Goal: Information Seeking & Learning: Compare options

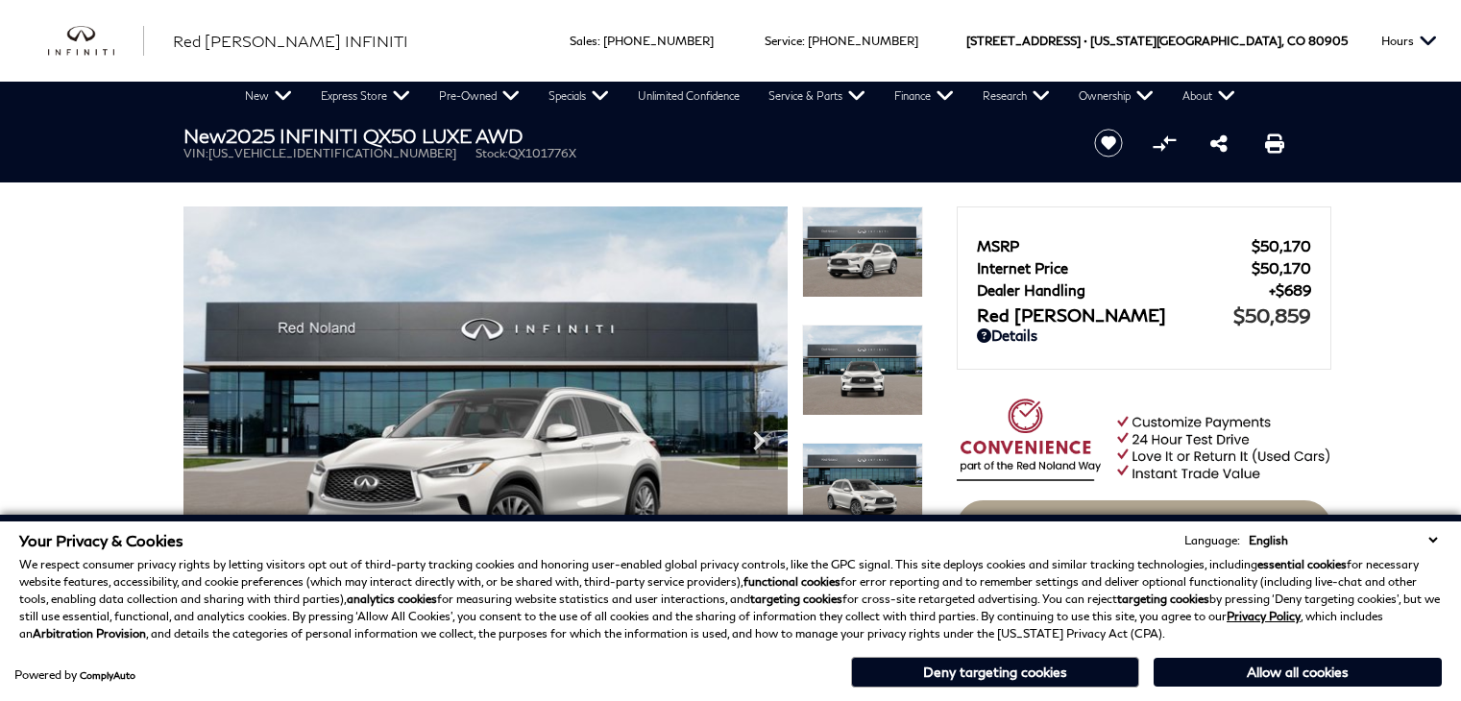
click at [574, 654] on div "Powered by ComplyAuto Allow all cookies Deny targeting cookies" at bounding box center [730, 670] width 1423 height 36
click at [575, 168] on div "New 2025 INFINITI QX50 LUXE AWD VIN: 3PCAJ5BB3SF101776 Stock: QX101776X" at bounding box center [616, 142] width 922 height 64
click at [537, 345] on img at bounding box center [485, 433] width 604 height 453
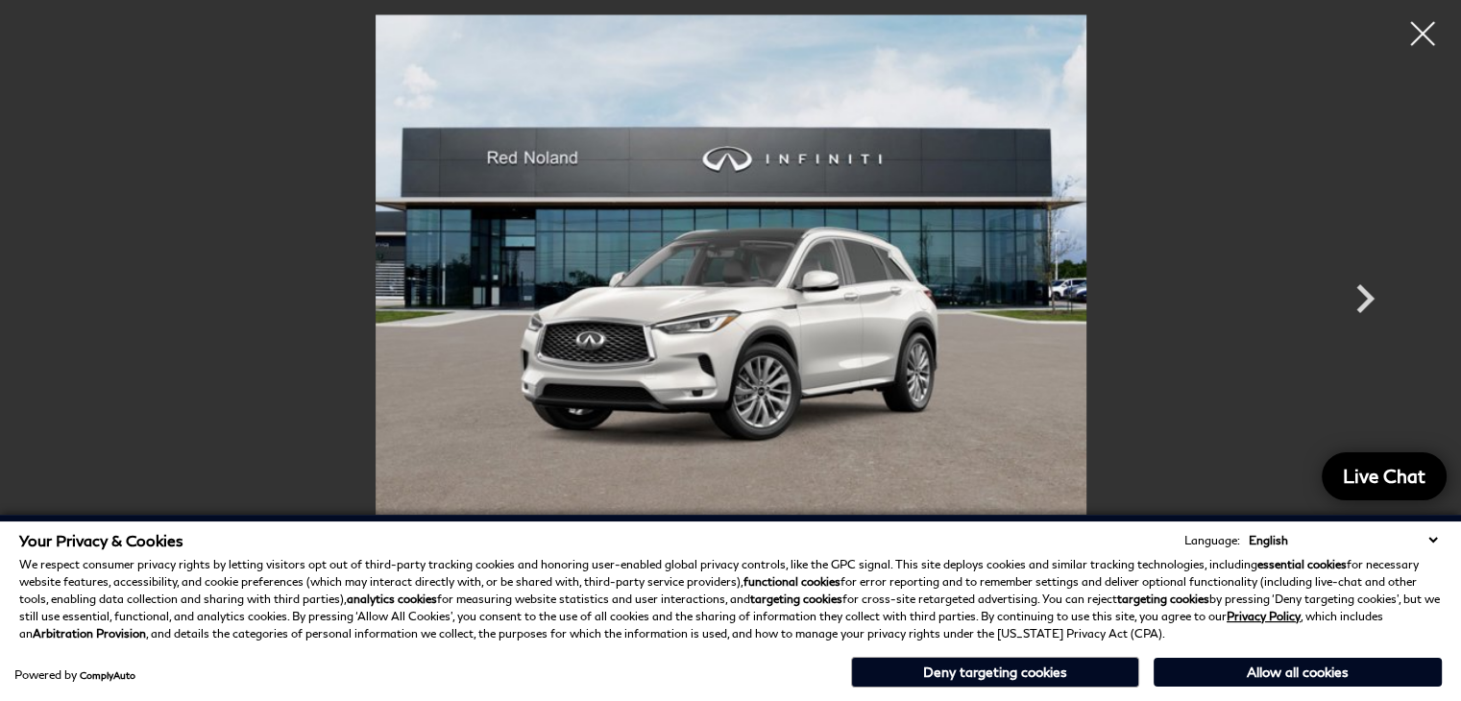
click at [556, 483] on div at bounding box center [553, 433] width 740 height 453
click at [567, 604] on p "We respect consumer privacy rights by letting visitors opt out of third-party t…" at bounding box center [730, 599] width 1423 height 86
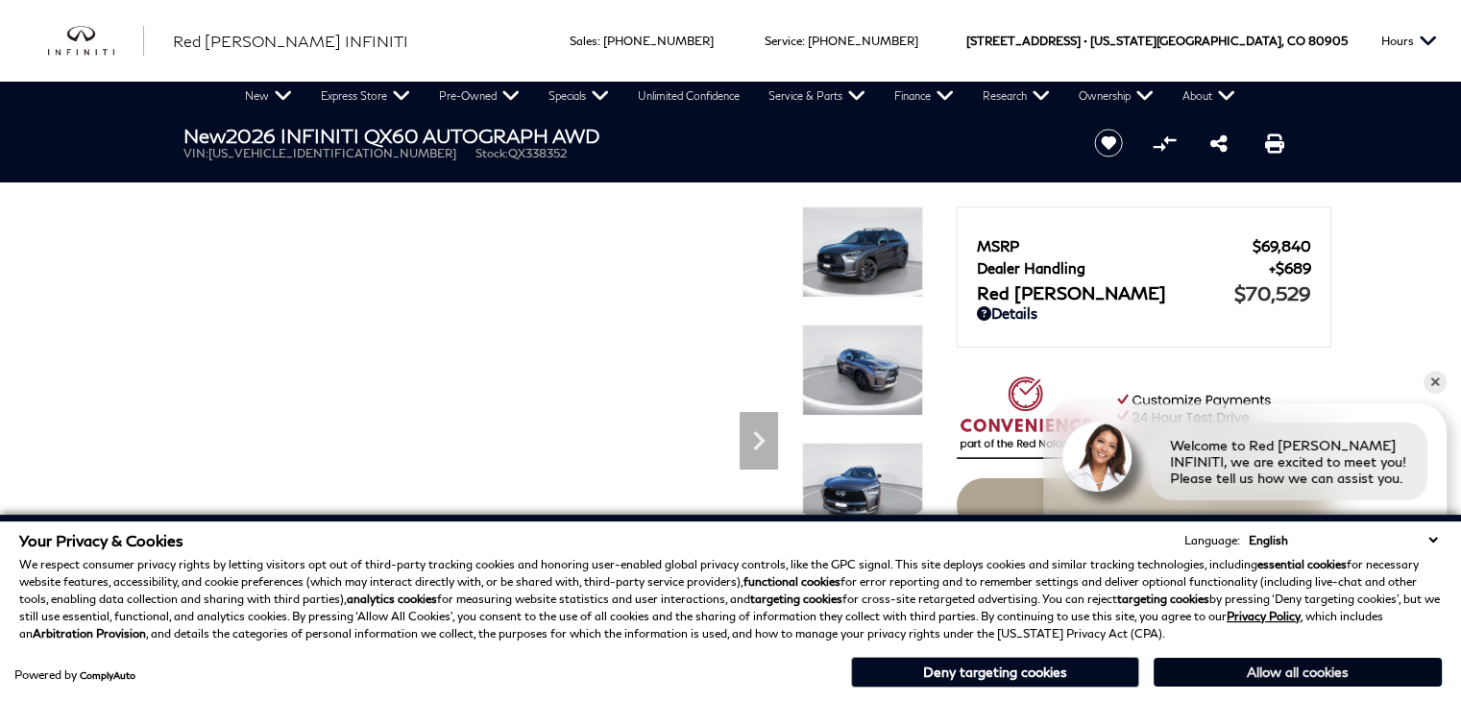
click at [1431, 658] on button "Allow all cookies" at bounding box center [1298, 672] width 288 height 29
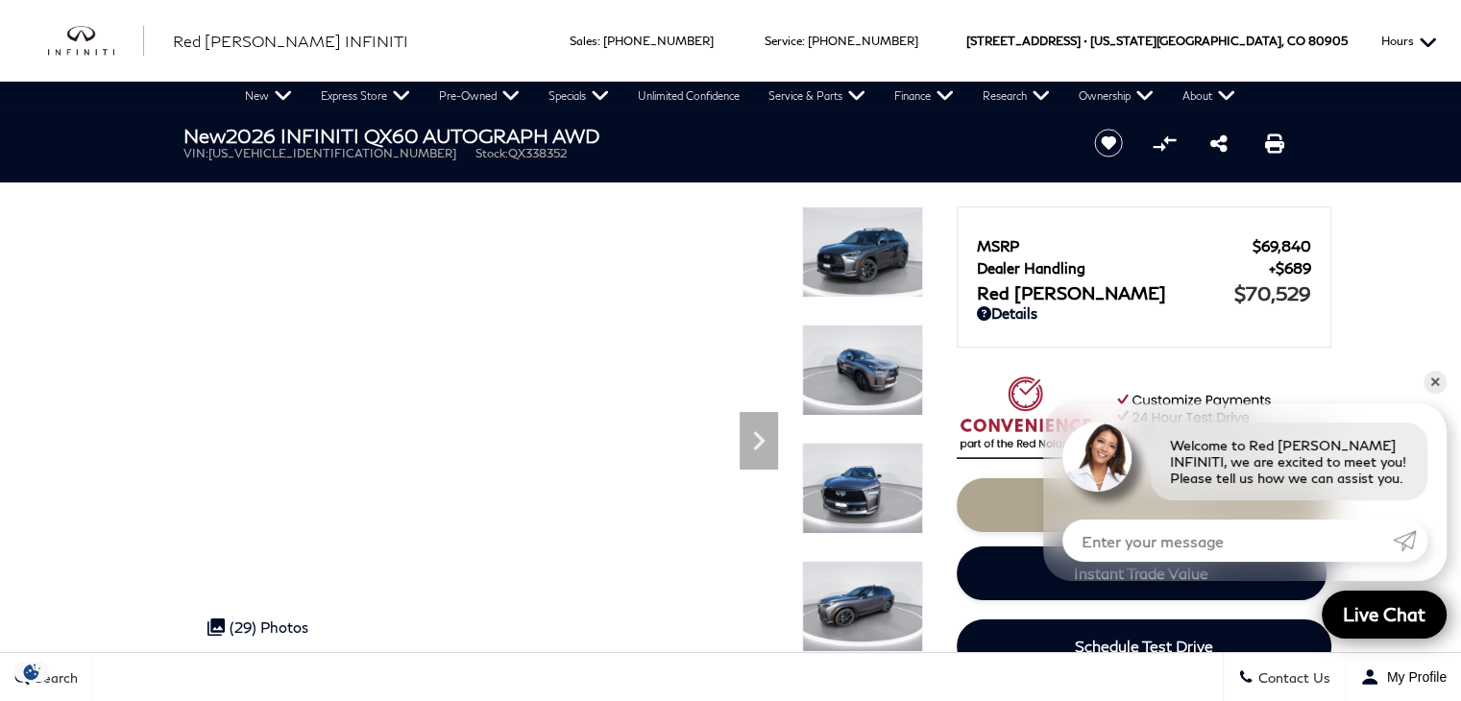
click at [1393, 39] on button "Hours" at bounding box center [1409, 41] width 75 height 82
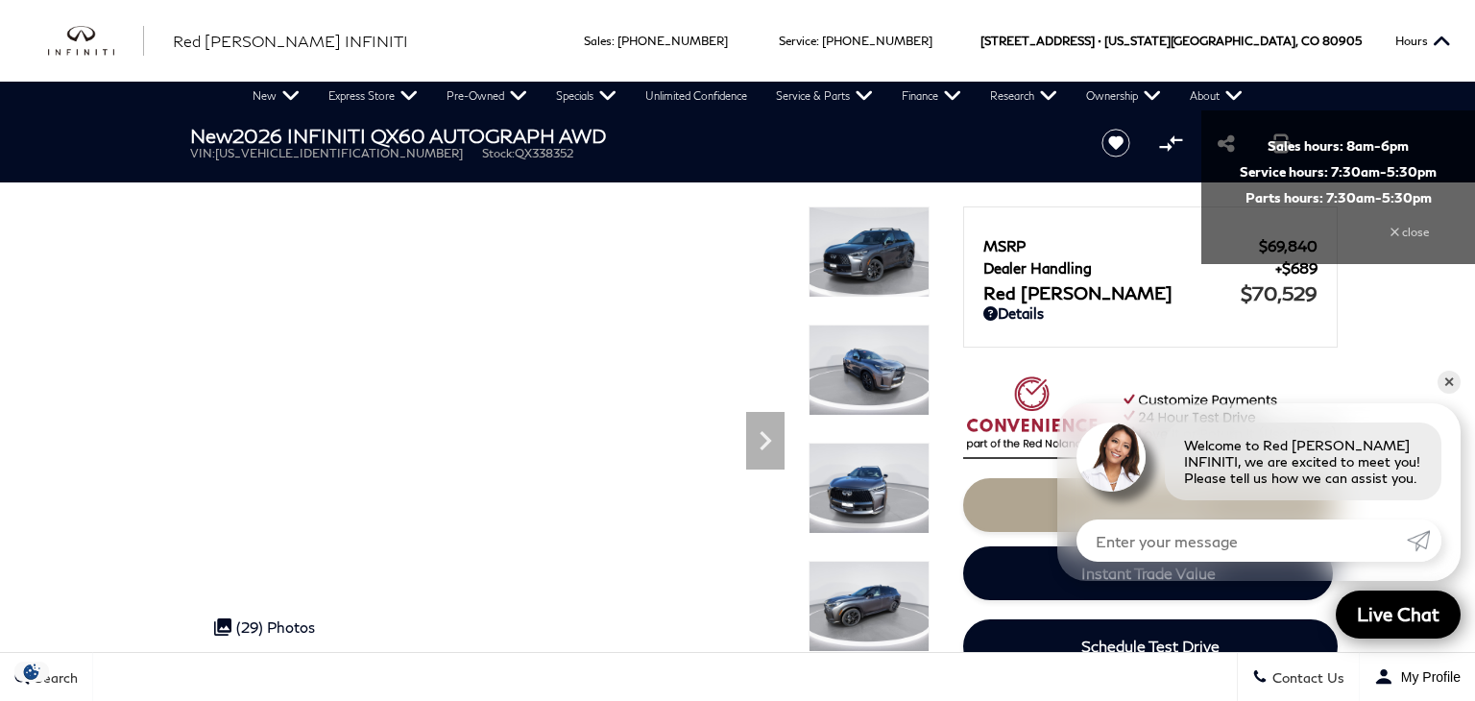
click at [952, 278] on div "MSRP $69,840 Dealer Handling $689 Red Noland Price $70,529 Disclaimer: Dealer H…" at bounding box center [1122, 384] width 384 height 549
click at [972, 446] on img at bounding box center [1150, 420] width 375 height 87
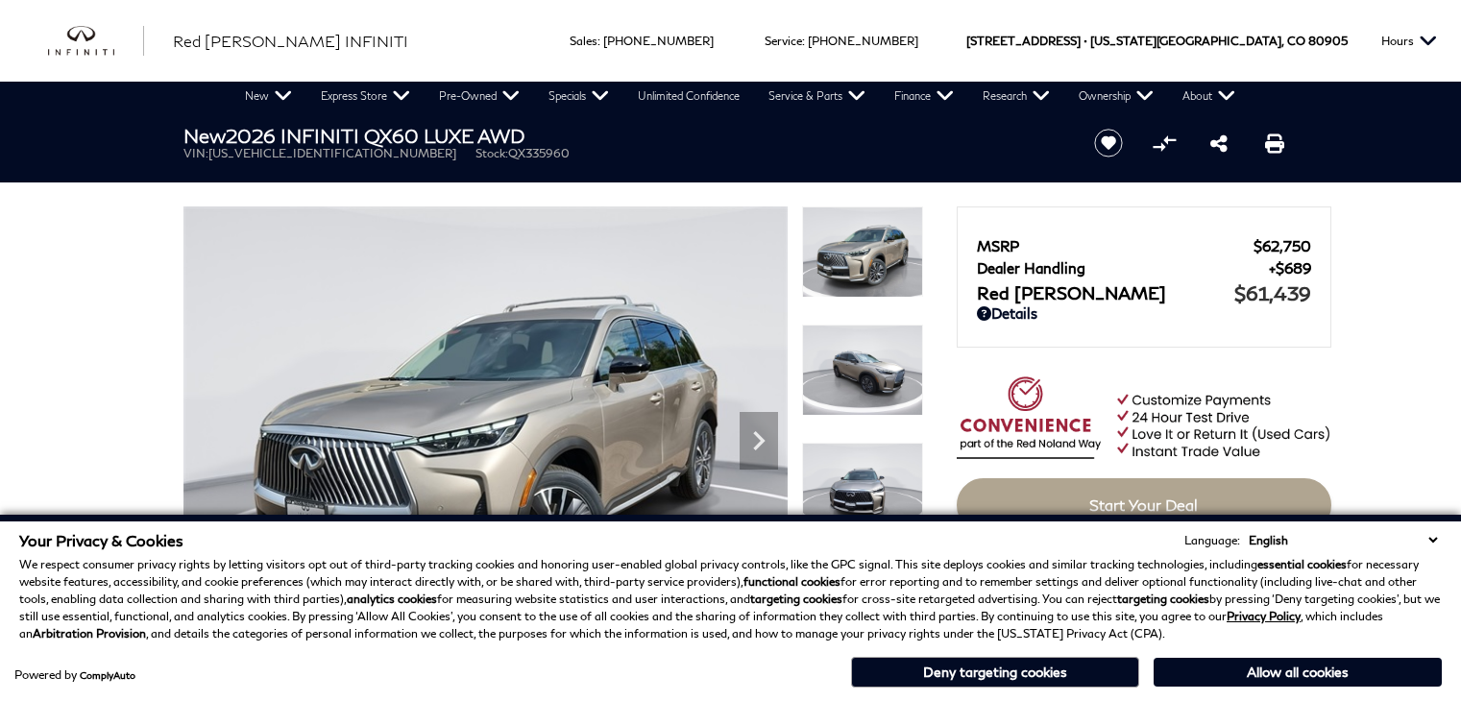
click at [660, 526] on div "Your Privacy & Cookies Language: English Spanish / Español English / United Kin…" at bounding box center [730, 608] width 1461 height 186
click at [686, 637] on p "We respect consumer privacy rights by letting visitors opt out of third-party t…" at bounding box center [730, 599] width 1423 height 86
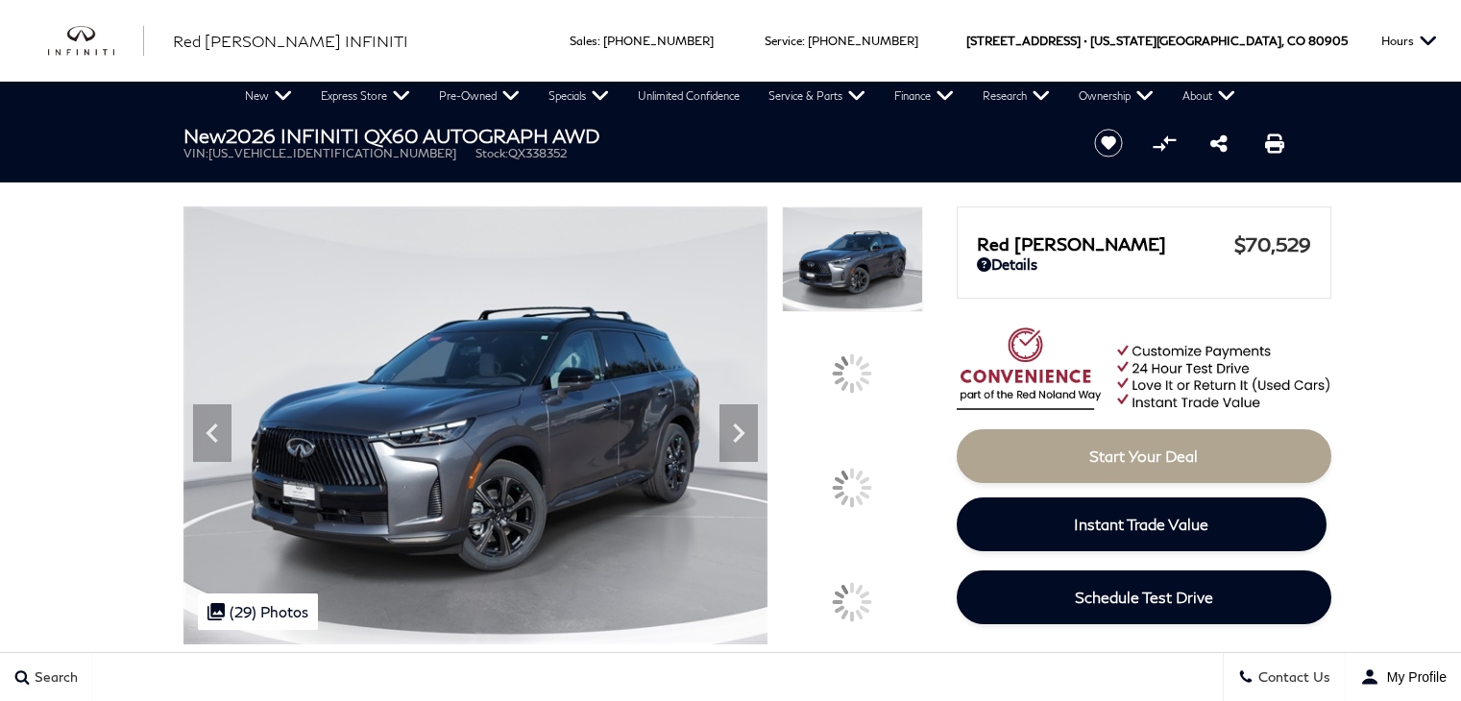
click at [525, 333] on img at bounding box center [475, 426] width 585 height 438
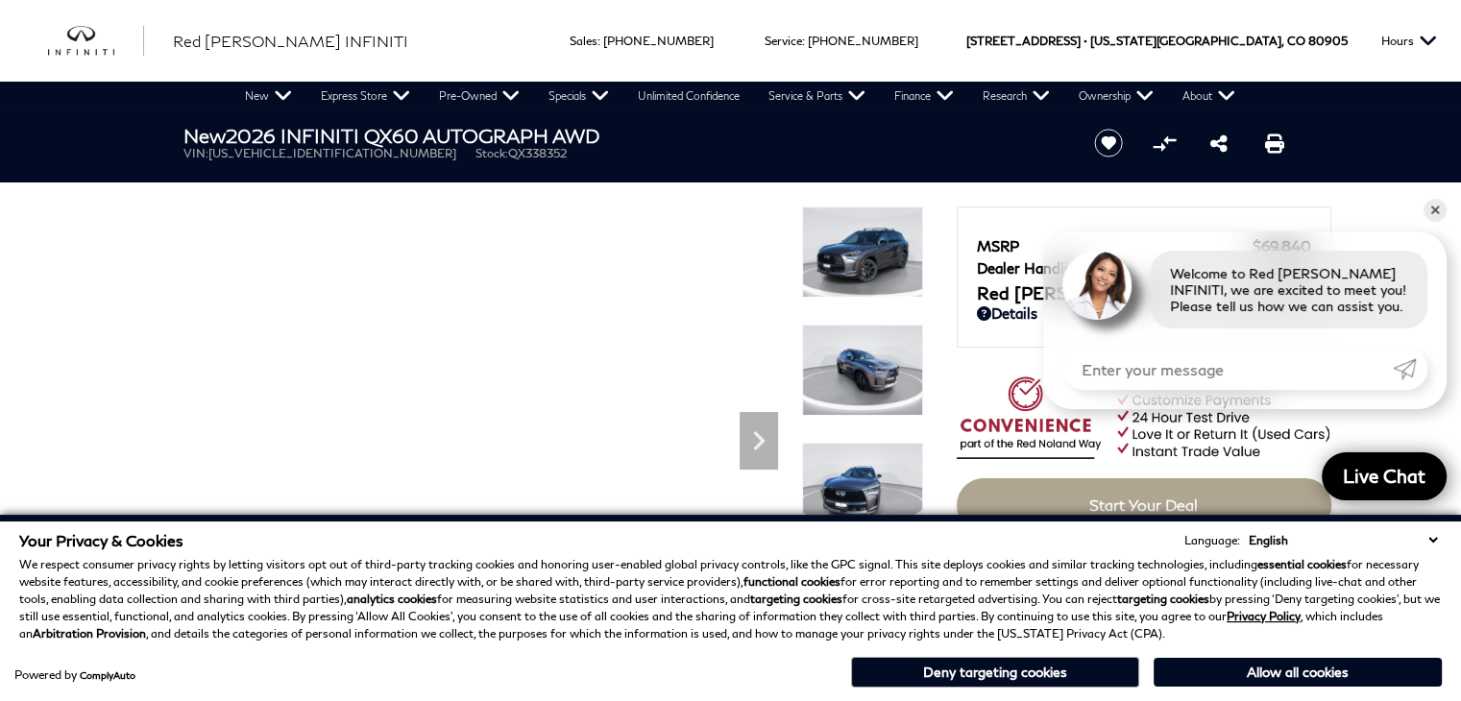
click at [989, 235] on div "MSRP $69,840 Dealer Handling $689 Red [PERSON_NAME] $70,529 Disclaimer: Dealer …" at bounding box center [1144, 268] width 334 height 72
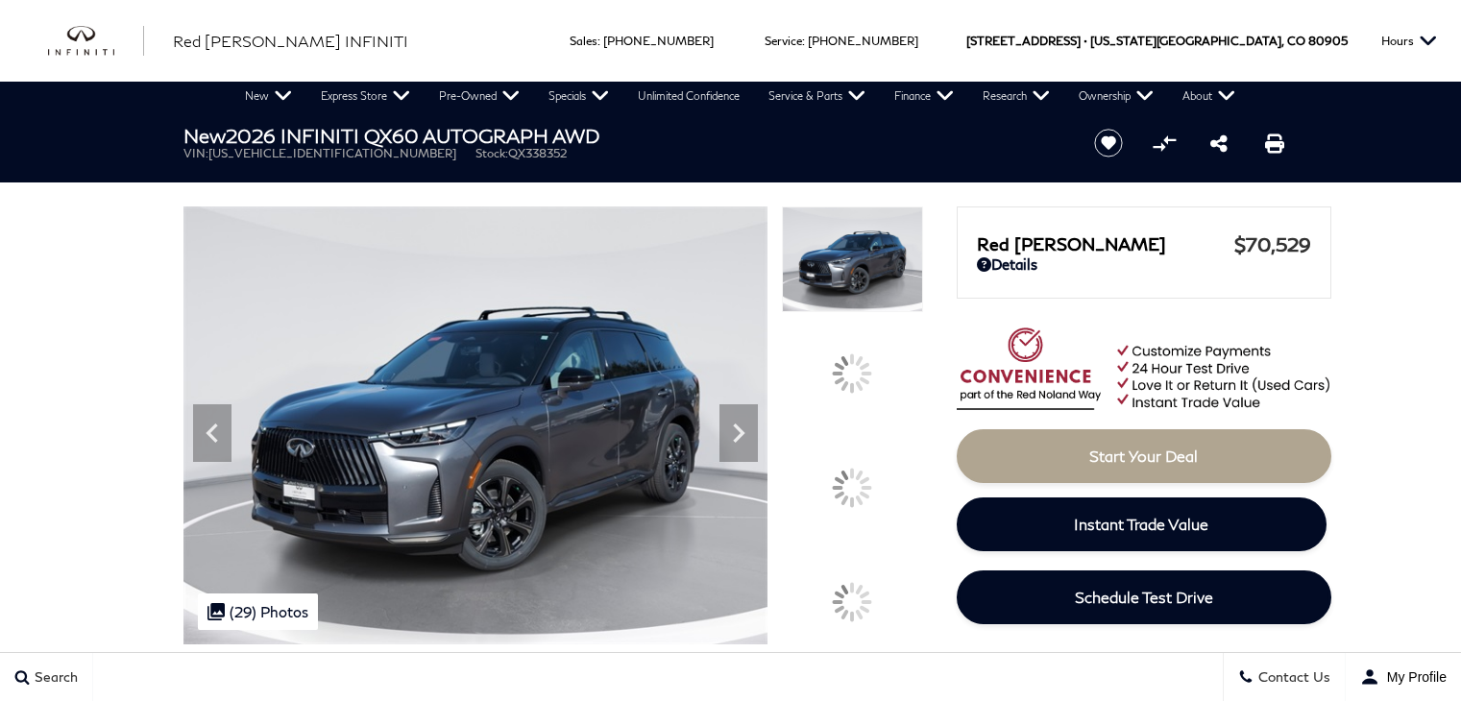
click at [508, 155] on span "QX338352" at bounding box center [537, 153] width 59 height 14
click at [353, 351] on img at bounding box center [475, 426] width 585 height 438
click at [388, 483] on img at bounding box center [475, 426] width 585 height 438
click at [384, 641] on img at bounding box center [475, 426] width 585 height 438
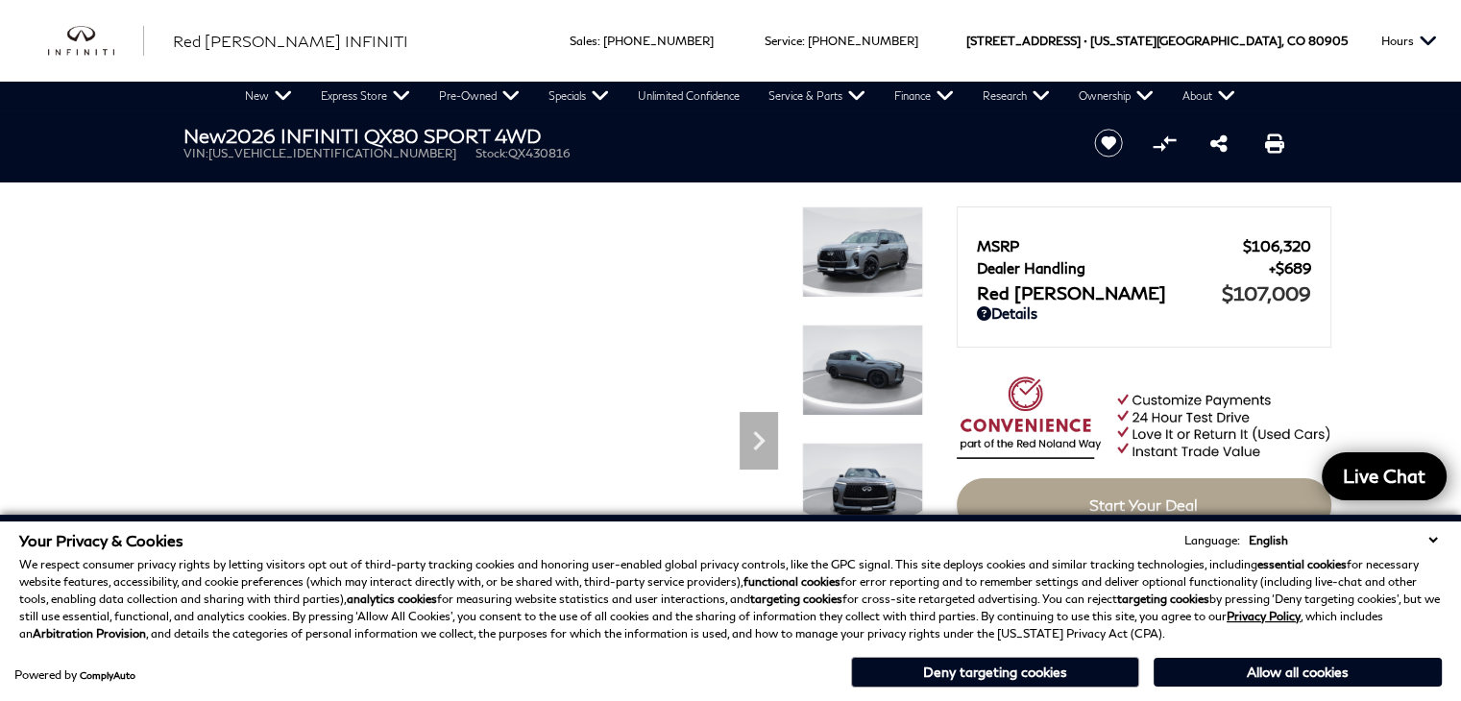
click at [475, 153] on ul "VIN: [US_VEHICLE_IDENTIFICATION_NUMBER] Stock: QX430816" at bounding box center [622, 153] width 879 height 14
click at [453, 622] on p "We respect consumer privacy rights by letting visitors opt out of third-party t…" at bounding box center [730, 599] width 1423 height 86
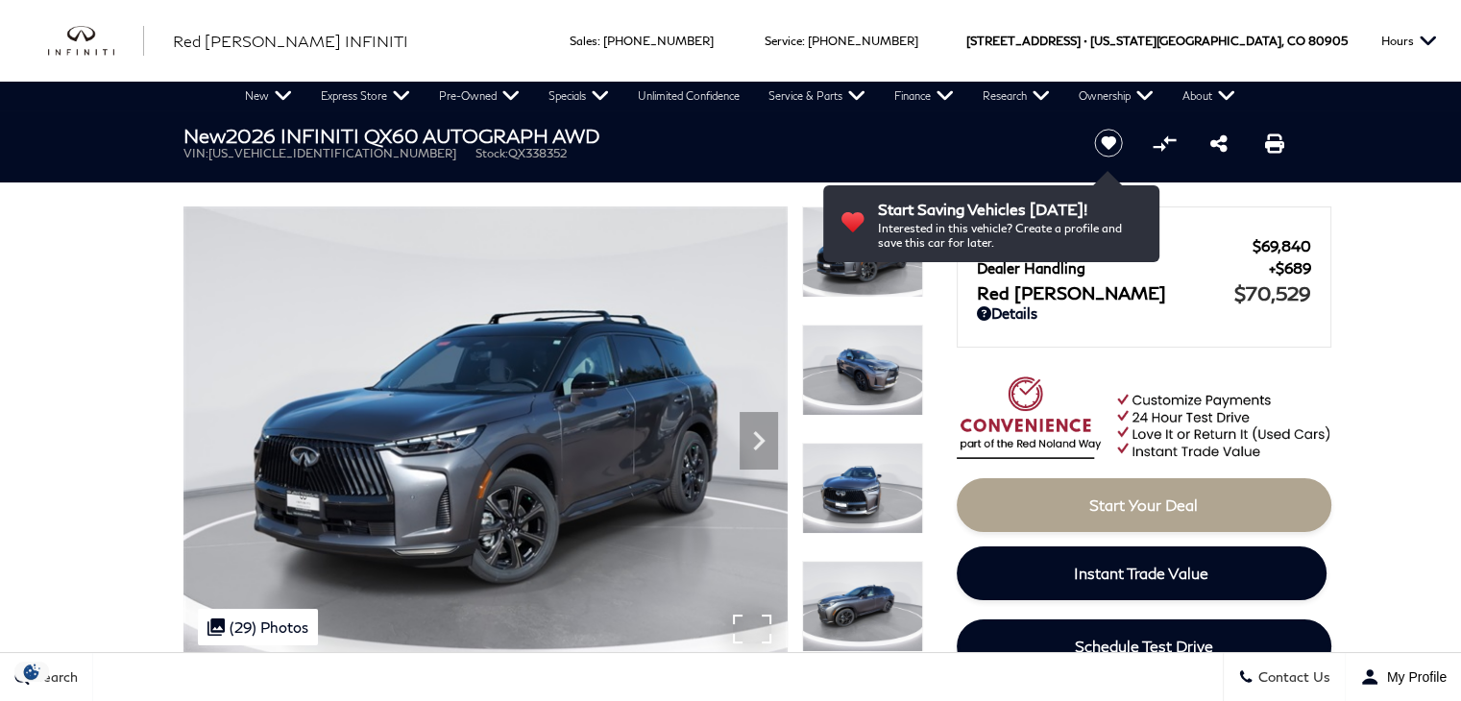
drag, startPoint x: 628, startPoint y: 126, endPoint x: 640, endPoint y: 324, distance: 198.2
click at [628, 125] on h1 "New 2026 INFINITI QX60 AUTOGRAPH AWD" at bounding box center [622, 135] width 879 height 21
click at [640, 324] on img at bounding box center [485, 433] width 604 height 453
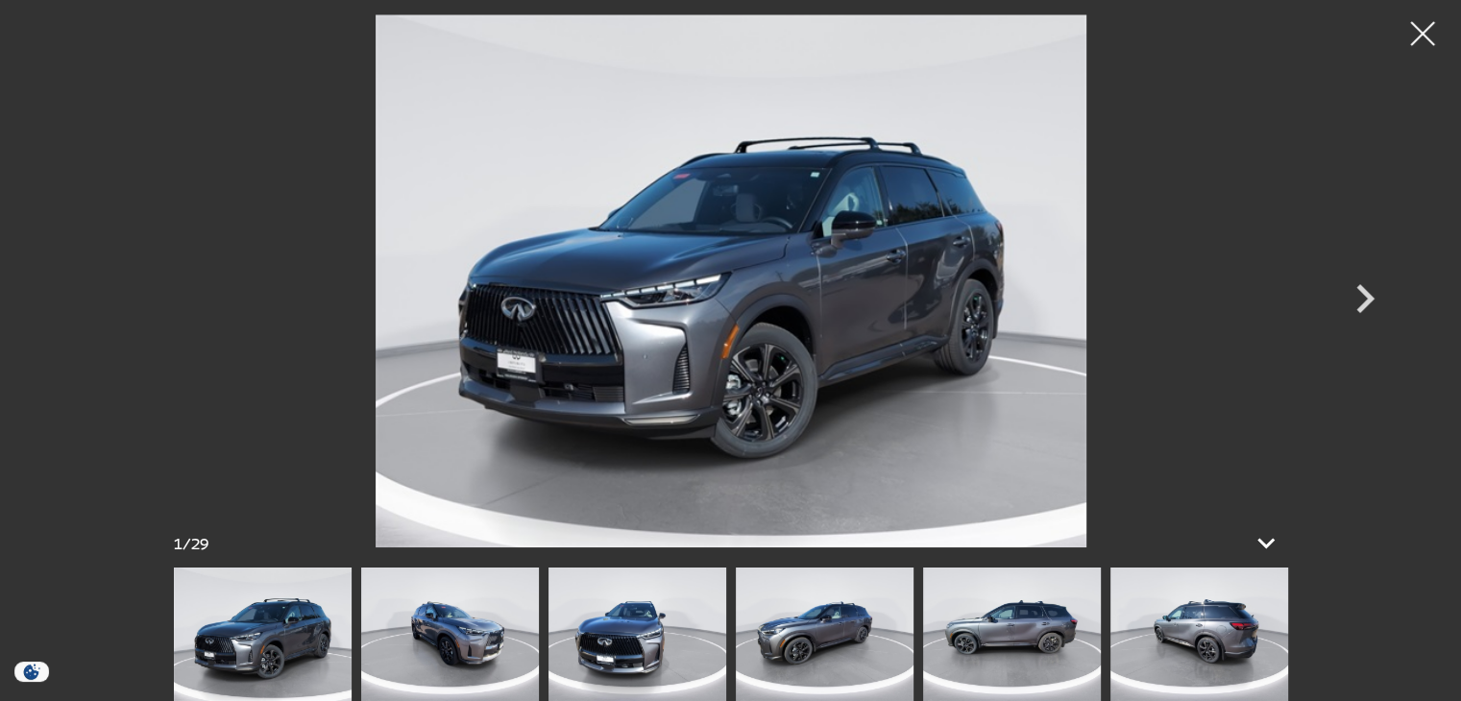
click at [647, 503] on img at bounding box center [731, 280] width 1153 height 533
click at [624, 627] on img at bounding box center [637, 635] width 178 height 134
